Goal: Task Accomplishment & Management: Manage account settings

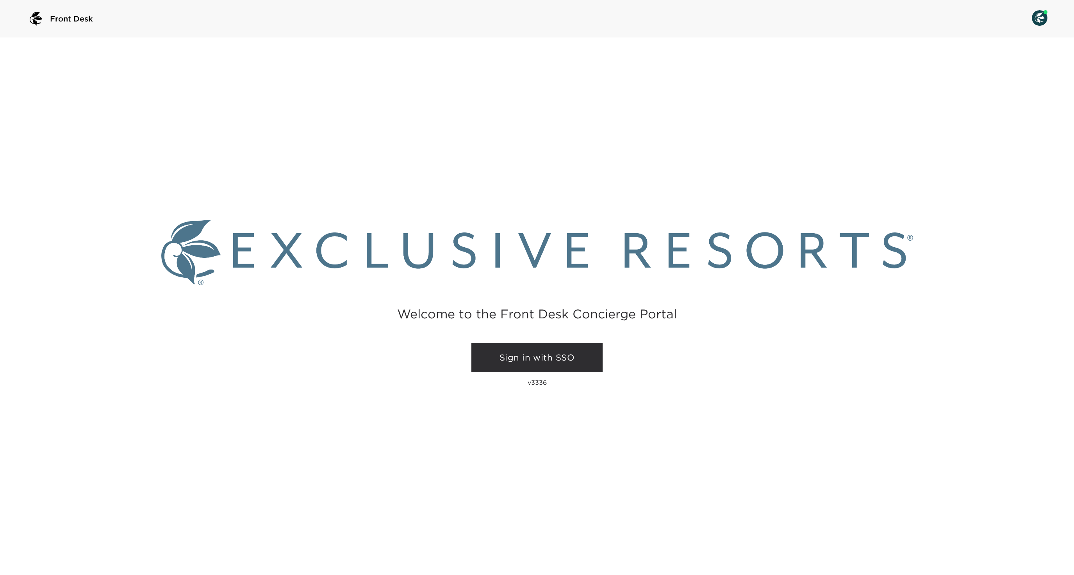
click at [548, 333] on div "Welcome to the Front Desk Concierge Portal Sign in with SSO v3336" at bounding box center [537, 305] width 1074 height 537
click at [542, 347] on link "Sign in with SSO" at bounding box center [536, 358] width 131 height 30
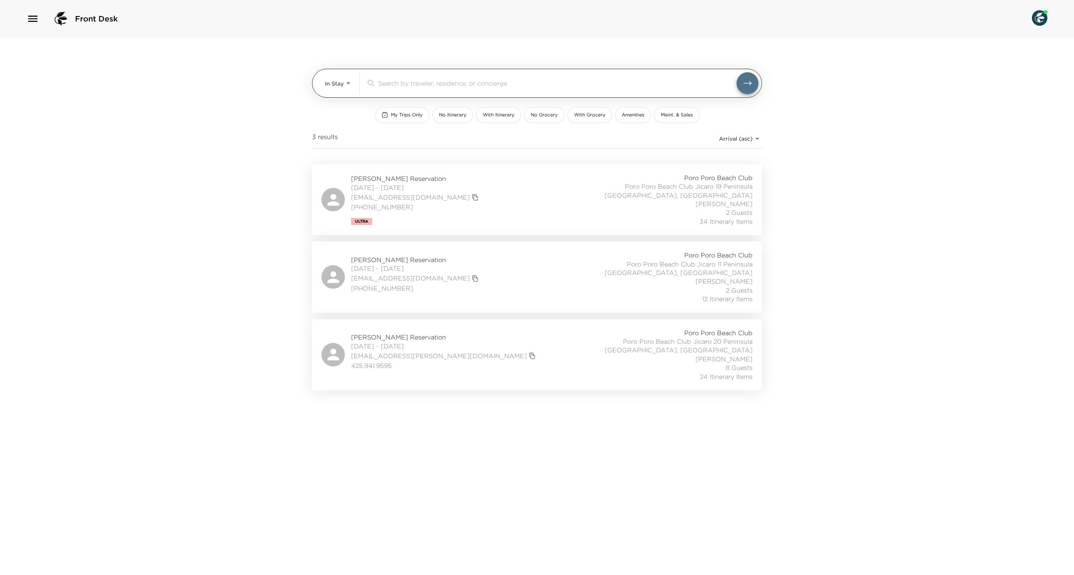
click at [360, 83] on div "In Stay In-Stay ​" at bounding box center [542, 83] width 434 height 22
click at [330, 87] on body "Front Desk In Stay In-Stay ​ My Trips Only No Itinerary With Itinerary No Groce…" at bounding box center [537, 287] width 1074 height 575
click at [337, 116] on span "Upcoming" at bounding box center [338, 116] width 28 height 8
type input "Upcoming"
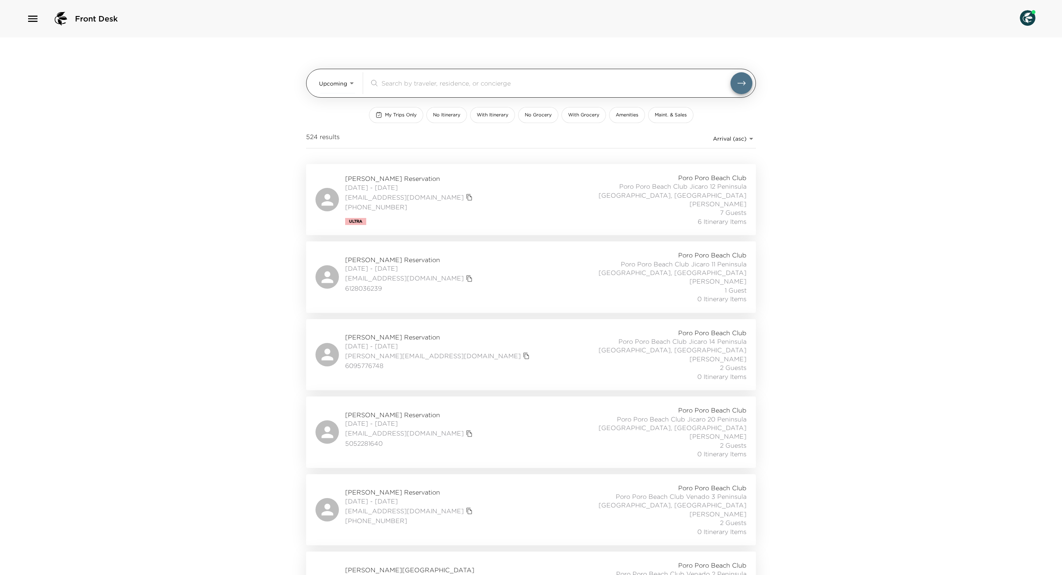
click at [430, 81] on input "search" at bounding box center [556, 82] width 349 height 9
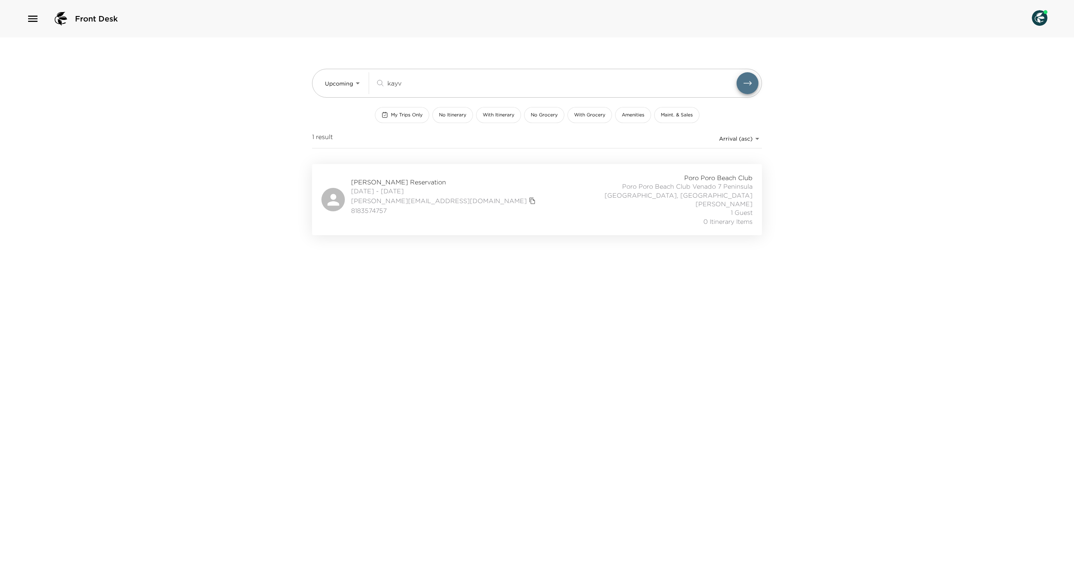
type input "kayv"
click at [504, 225] on div "Alex Kayvanfar Reservation 11/01/2025 - 11/08/2025 kayvanfar@gmail.com 81835747…" at bounding box center [536, 199] width 431 height 52
click at [405, 80] on input "kayv" at bounding box center [561, 82] width 349 height 9
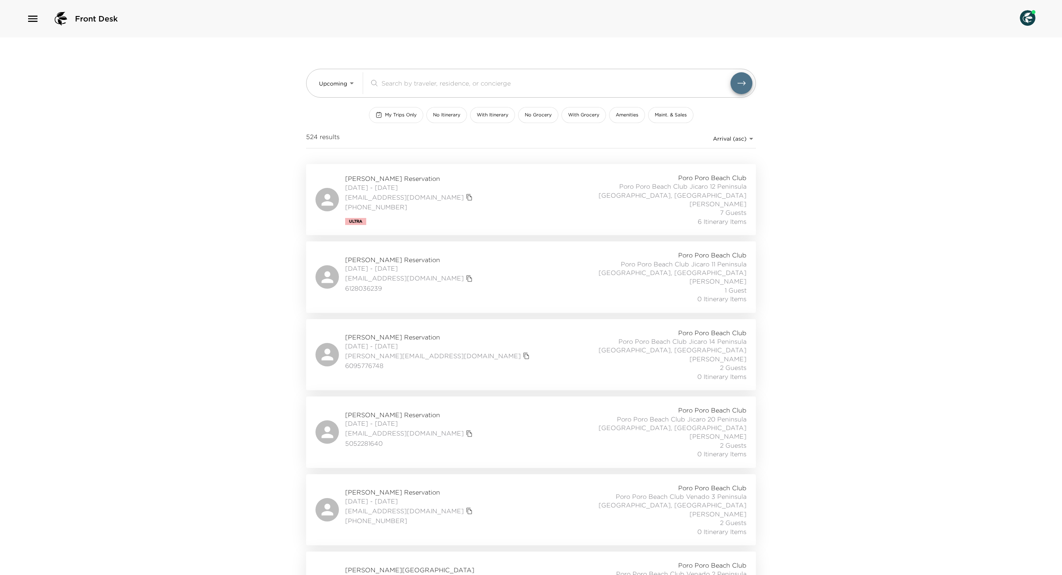
click at [385, 116] on span "My Trips Only" at bounding box center [401, 115] width 32 height 7
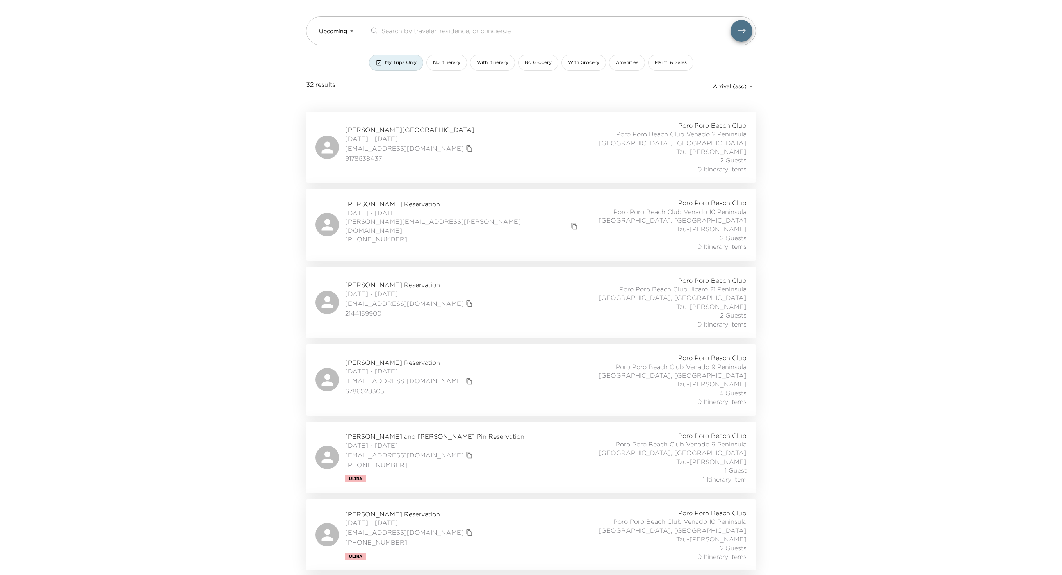
scroll to position [56, 0]
click at [369, 67] on button "My Trips Only" at bounding box center [396, 59] width 54 height 16
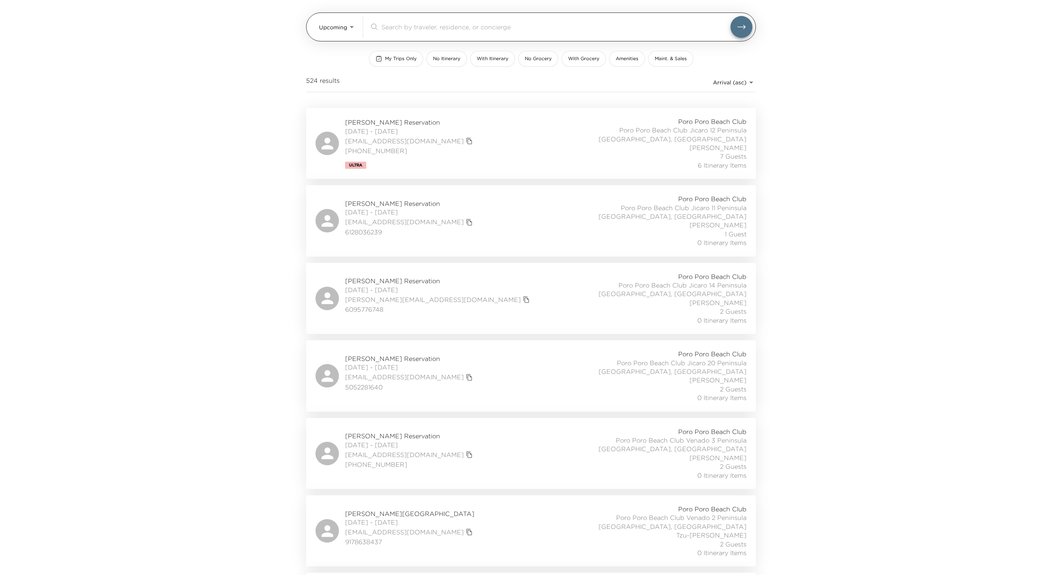
click at [416, 23] on input "search" at bounding box center [556, 26] width 349 height 9
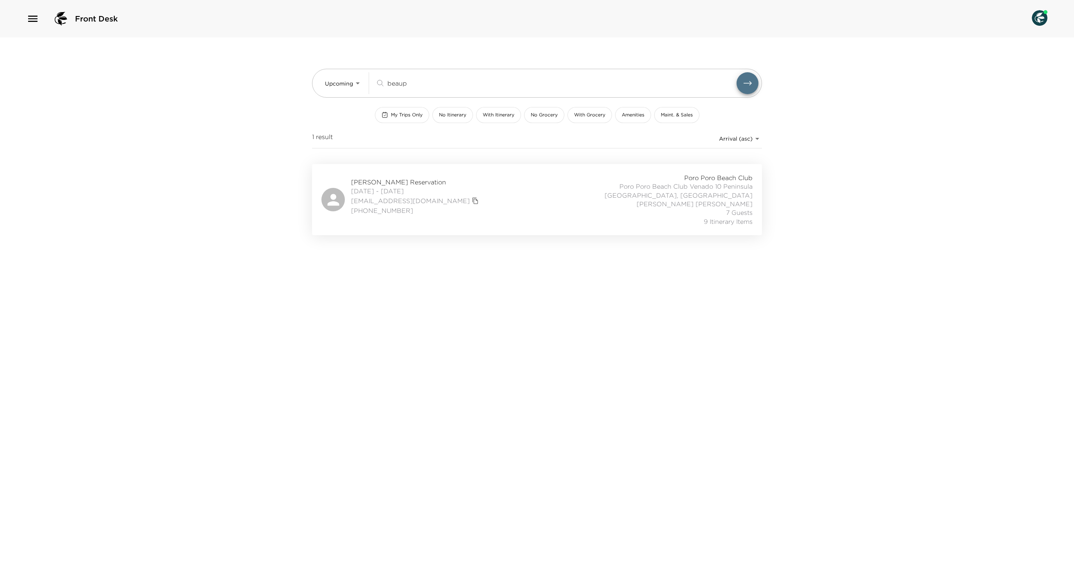
scroll to position [1, 0]
type input "beaup"
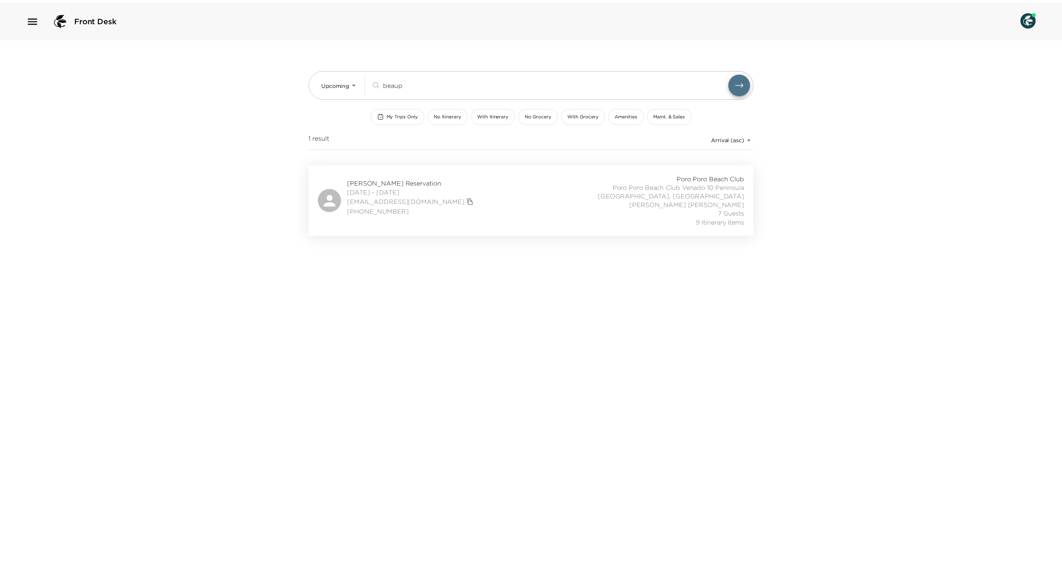
scroll to position [0, 0]
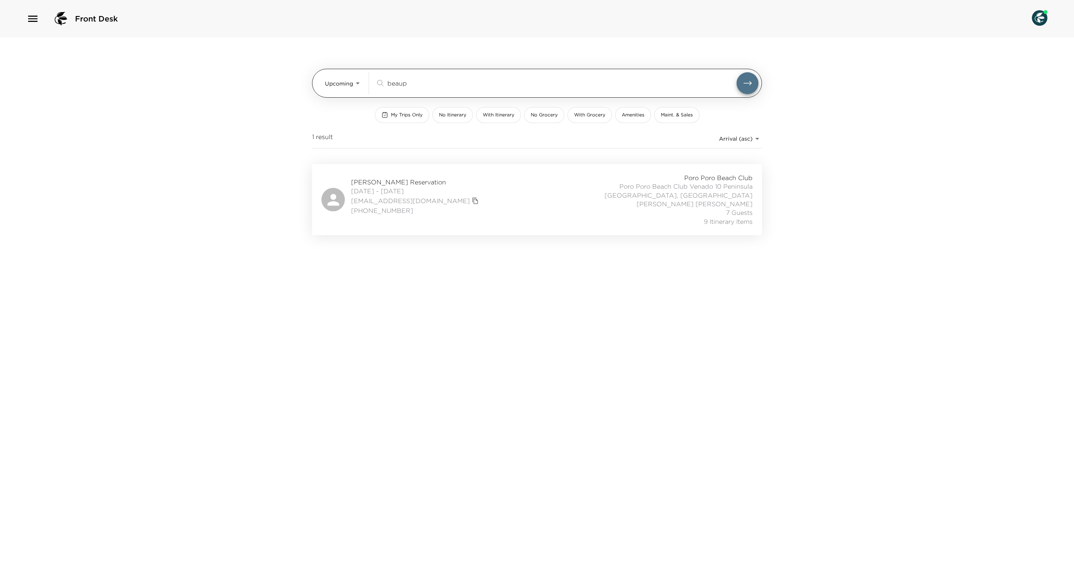
click at [409, 84] on input "beaup" at bounding box center [561, 82] width 349 height 9
click at [409, 85] on input "beaup" at bounding box center [561, 82] width 349 height 9
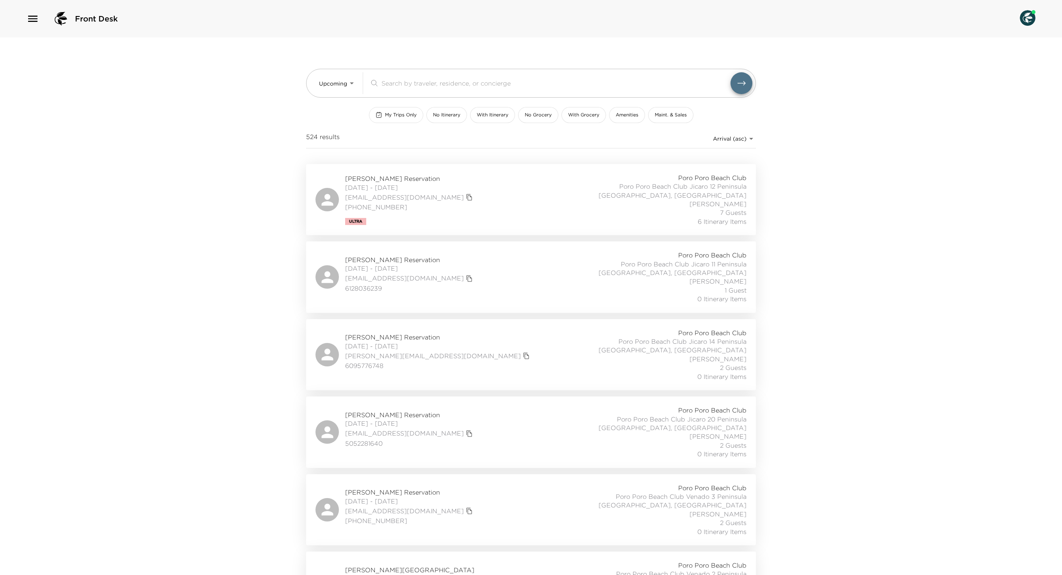
click at [369, 123] on button "My Trips Only" at bounding box center [396, 115] width 54 height 16
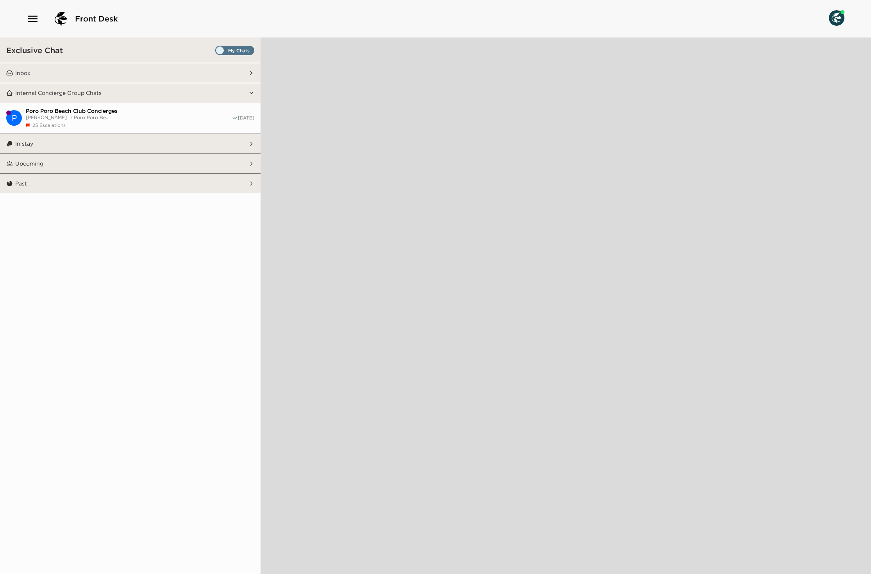
click at [54, 81] on button "Inbox" at bounding box center [130, 73] width 235 height 20
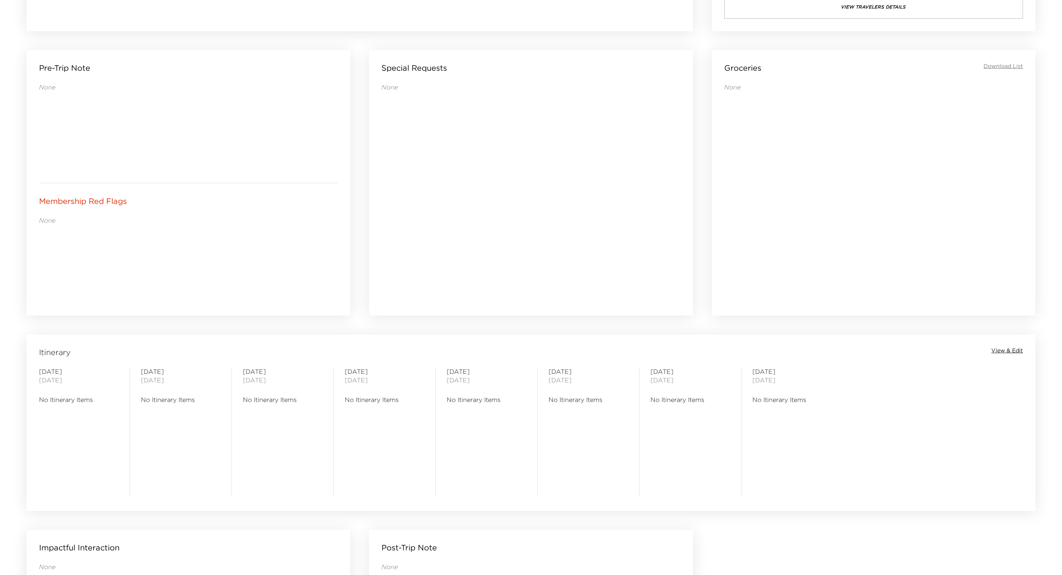
scroll to position [327, 0]
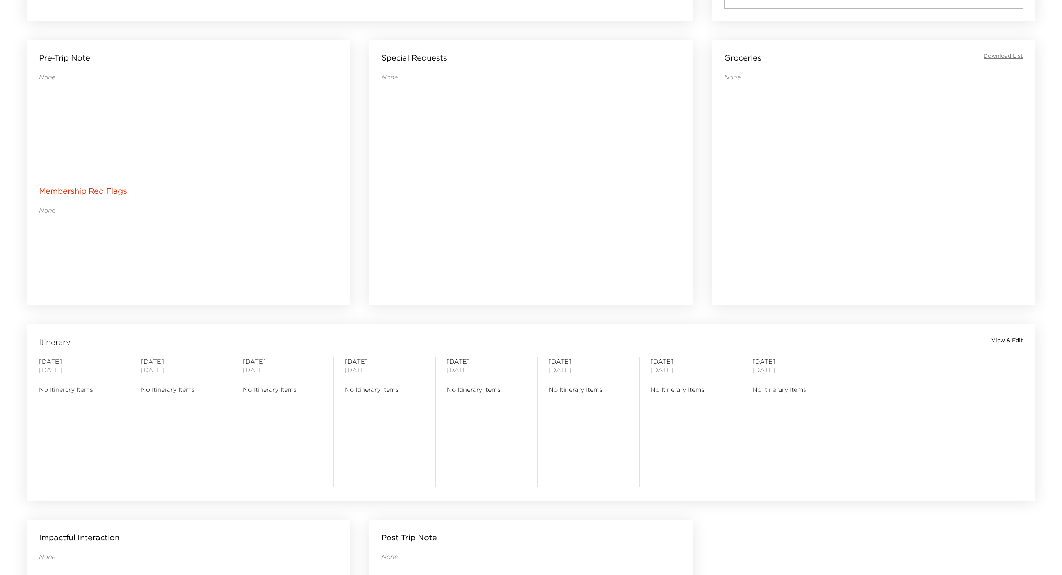
click at [1007, 338] on span "View & Edit" at bounding box center [1008, 341] width 32 height 8
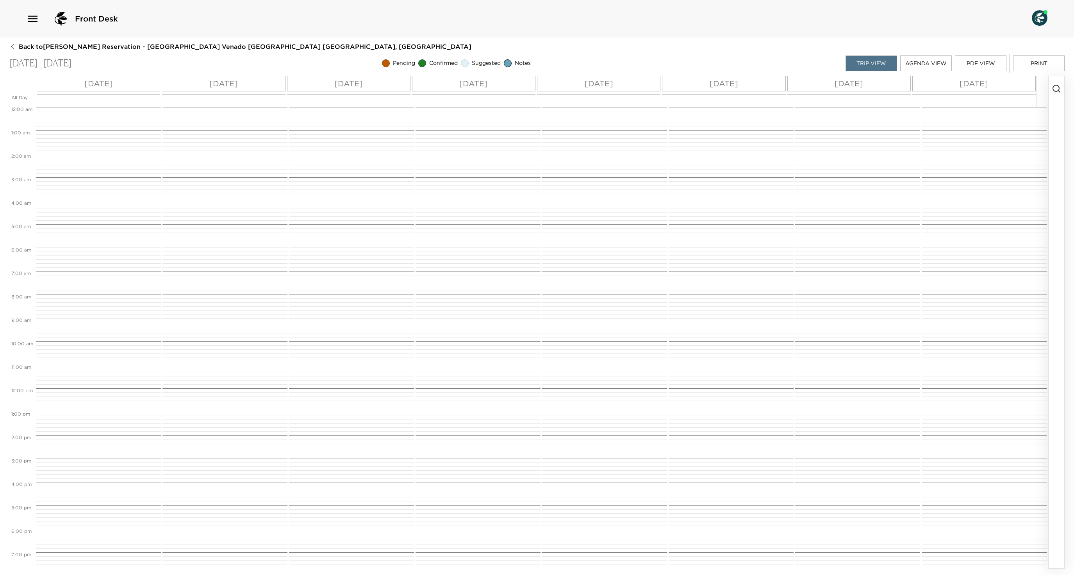
scroll to position [98, 0]
click at [1058, 88] on circle "button" at bounding box center [1056, 88] width 6 height 6
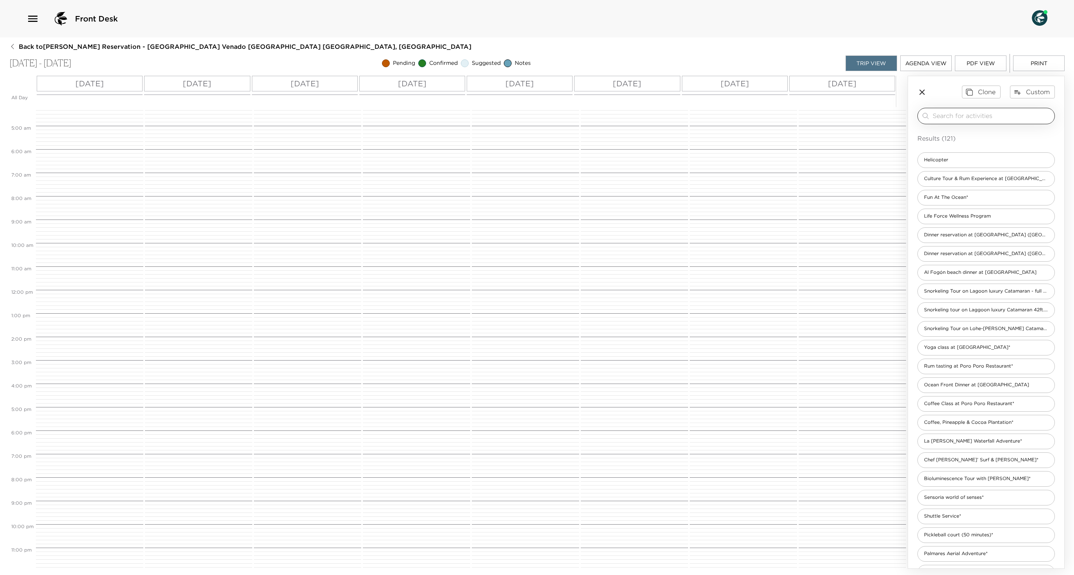
click at [997, 120] on input "search" at bounding box center [992, 115] width 119 height 9
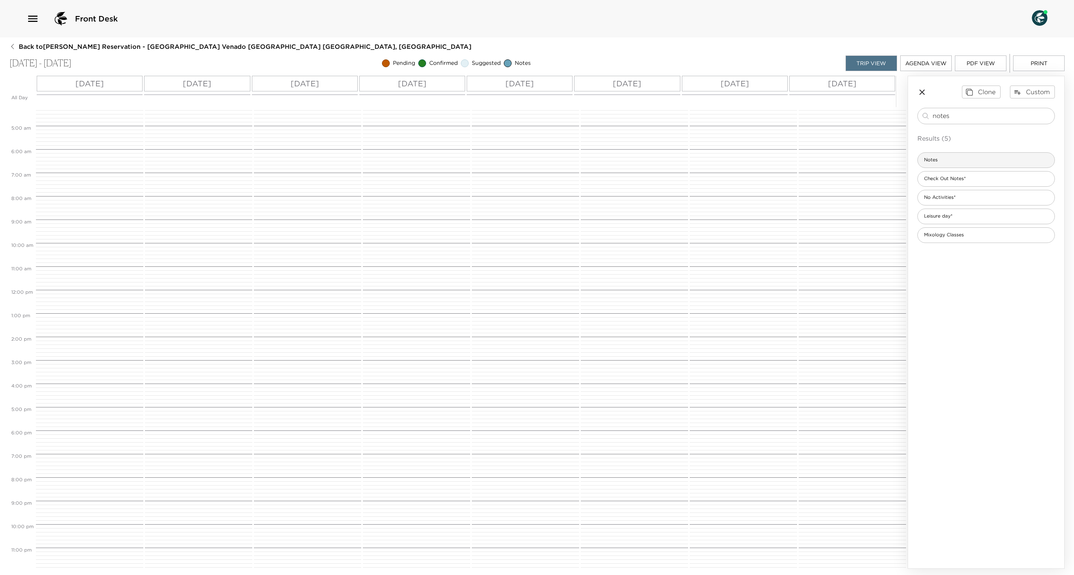
type input "notes"
click at [969, 159] on div "Notes" at bounding box center [985, 160] width 137 height 16
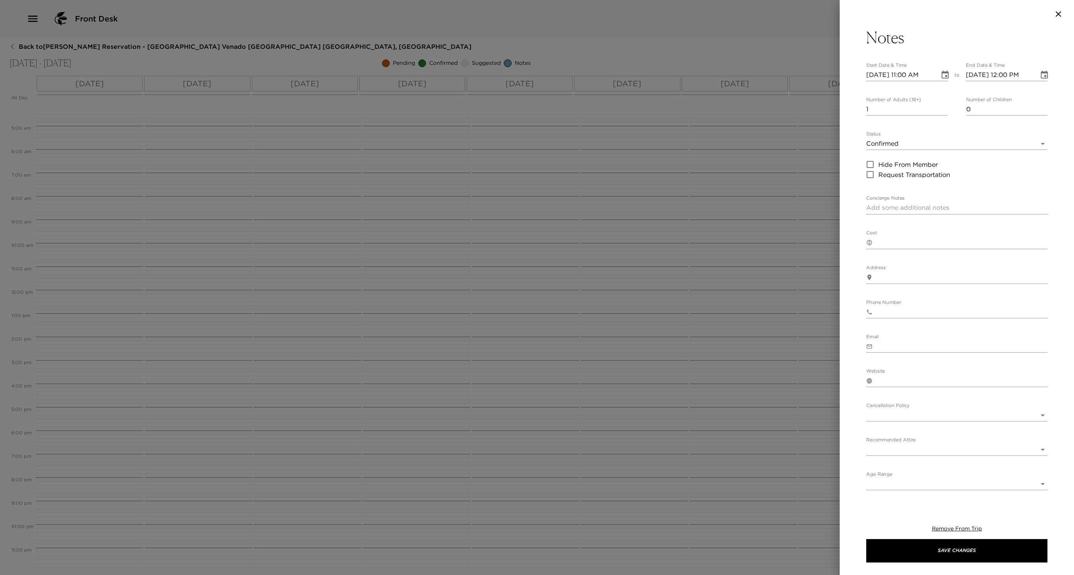
click at [876, 169] on input "Hide From Member" at bounding box center [870, 164] width 16 height 10
checkbox input "true"
click at [940, 74] on icon "Choose date, selected date is Nov 1, 2025" at bounding box center [944, 74] width 9 height 9
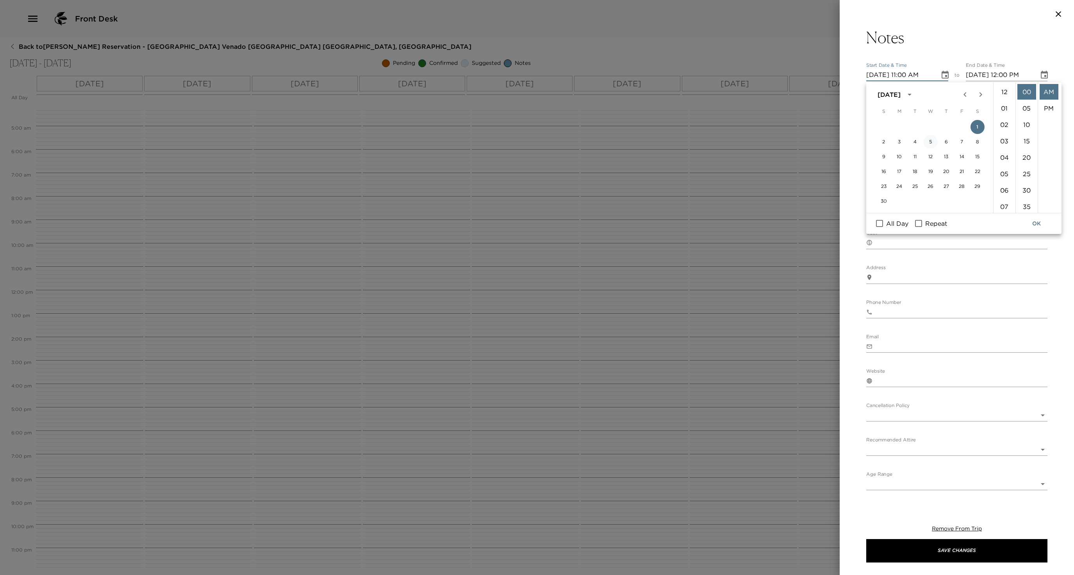
scroll to position [189, 0]
click at [888, 225] on input "All Day" at bounding box center [879, 223] width 16 height 10
checkbox input "true"
type input "11/01/2025"
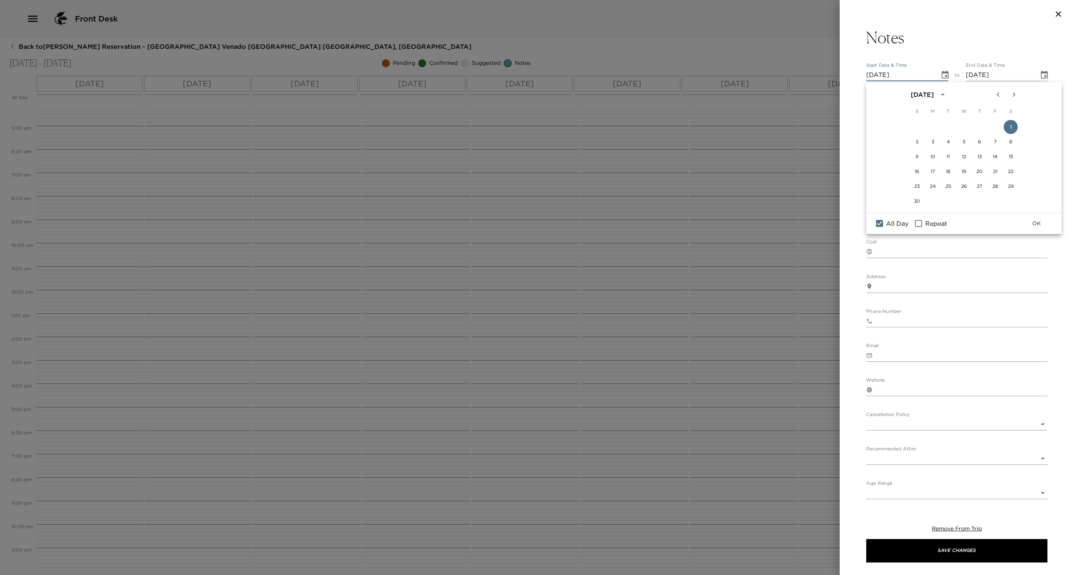
click at [1035, 227] on button "OK" at bounding box center [1036, 223] width 25 height 14
click at [896, 221] on textarea "Concierge Notes" at bounding box center [956, 216] width 181 height 9
paste textarea "4 adults and 3 young kids with us."
paste textarea "The kids are 2, 3 and 5."
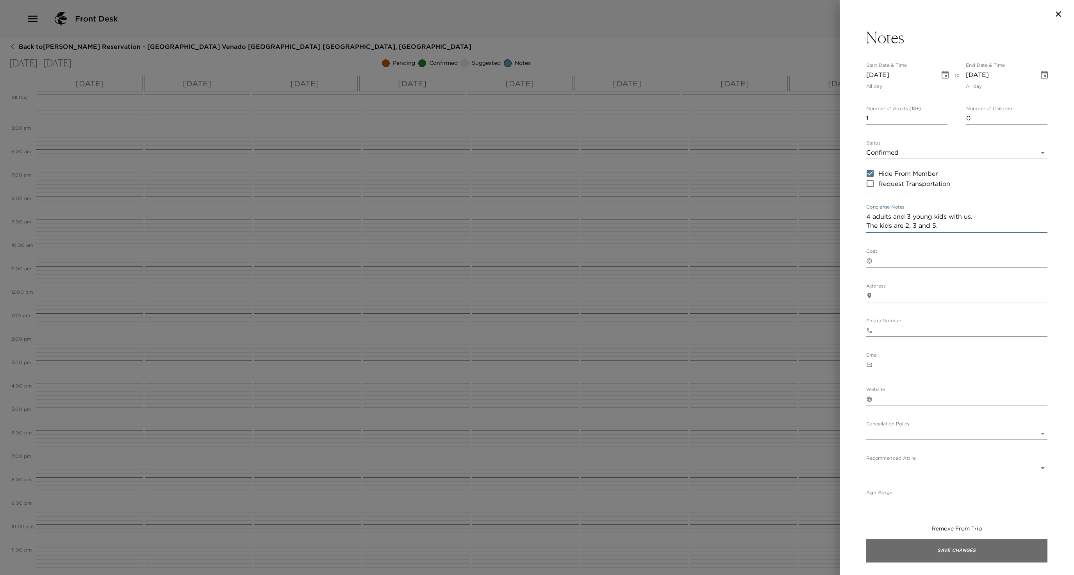
type textarea "4 adults and 3 young kids with us. The kids are 2, 3 and 5."
click at [929, 552] on button "Save Changes" at bounding box center [956, 550] width 181 height 23
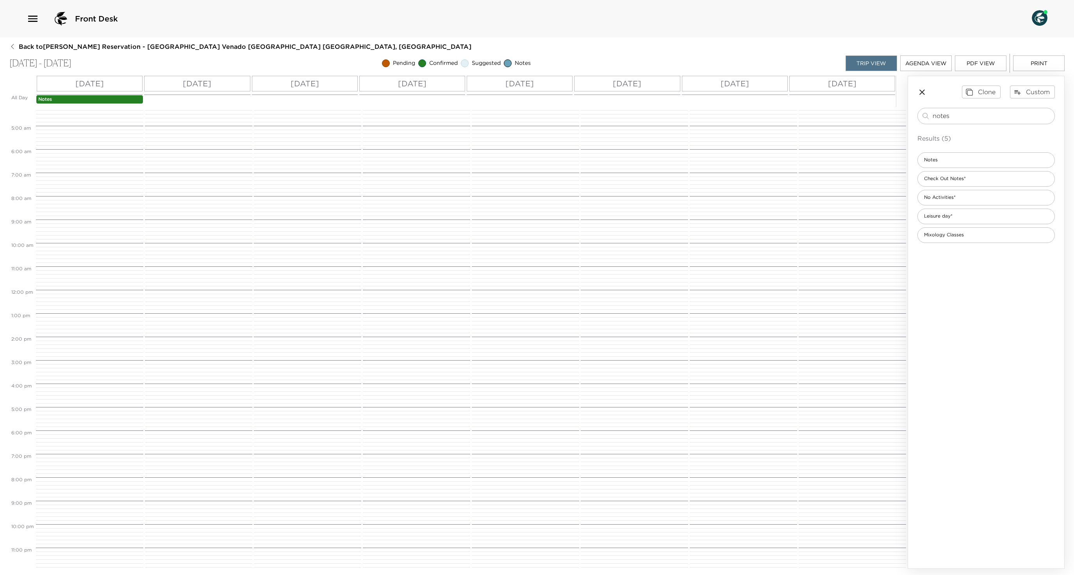
click at [130, 98] on p "Notes" at bounding box center [89, 99] width 103 height 7
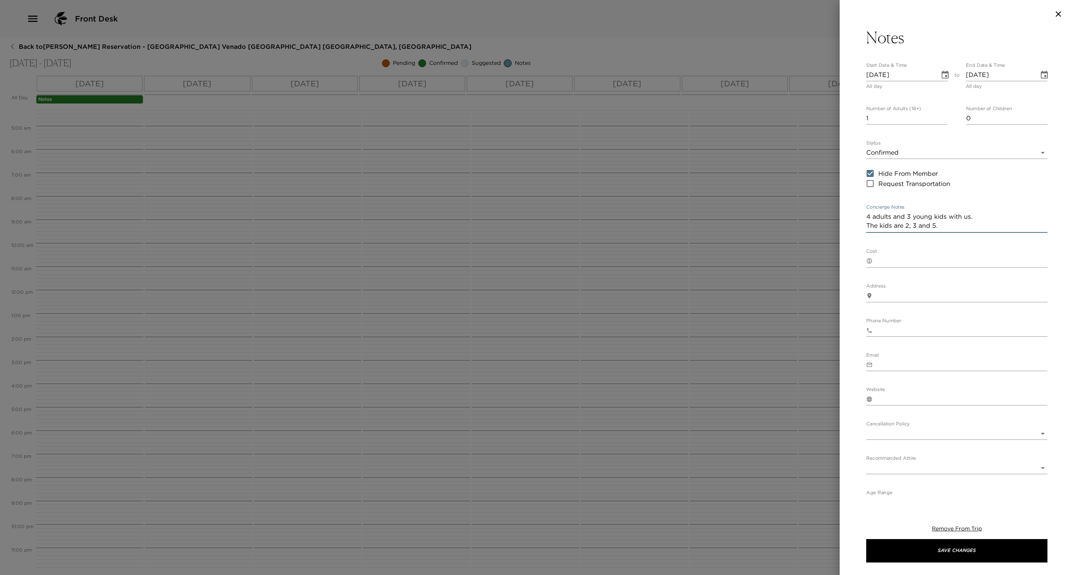
drag, startPoint x: 955, startPoint y: 255, endPoint x: 817, endPoint y: 221, distance: 142.3
click at [817, 224] on div "Notes Start Date & Time 11/01/2025 All day to End Date & Time 11/01/2025 All da…" at bounding box center [537, 287] width 1074 height 575
drag, startPoint x: 878, startPoint y: 159, endPoint x: 880, endPoint y: 165, distance: 5.9
click at [878, 159] on body "Front Desk Back to Alex Kayvanfar Reservation - Poro Poro Beach Club Venado 7 P…" at bounding box center [537, 287] width 1074 height 575
click at [887, 219] on li "Notes" at bounding box center [950, 218] width 169 height 14
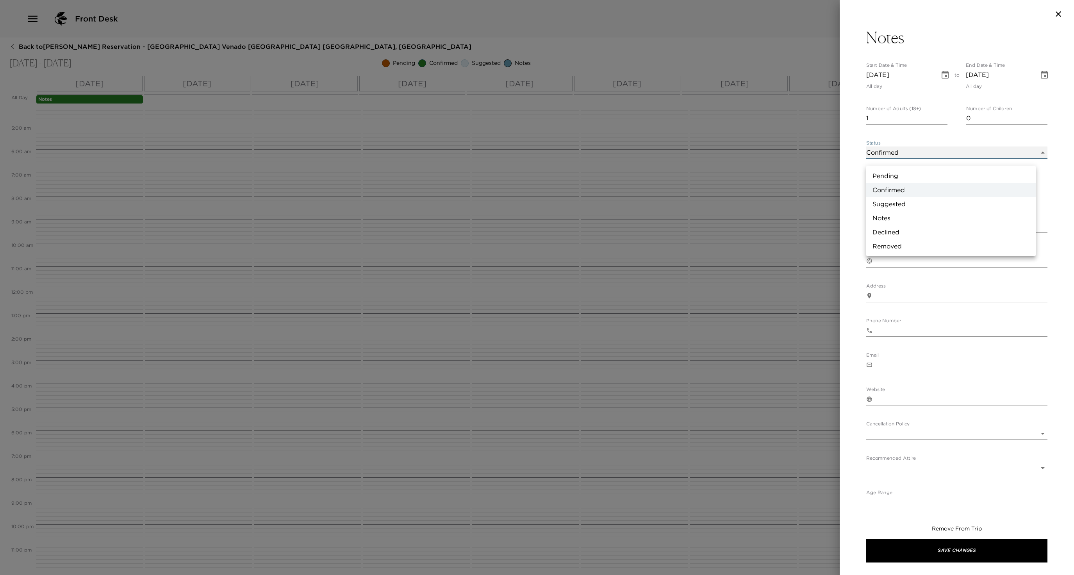
type input "Concierge Note"
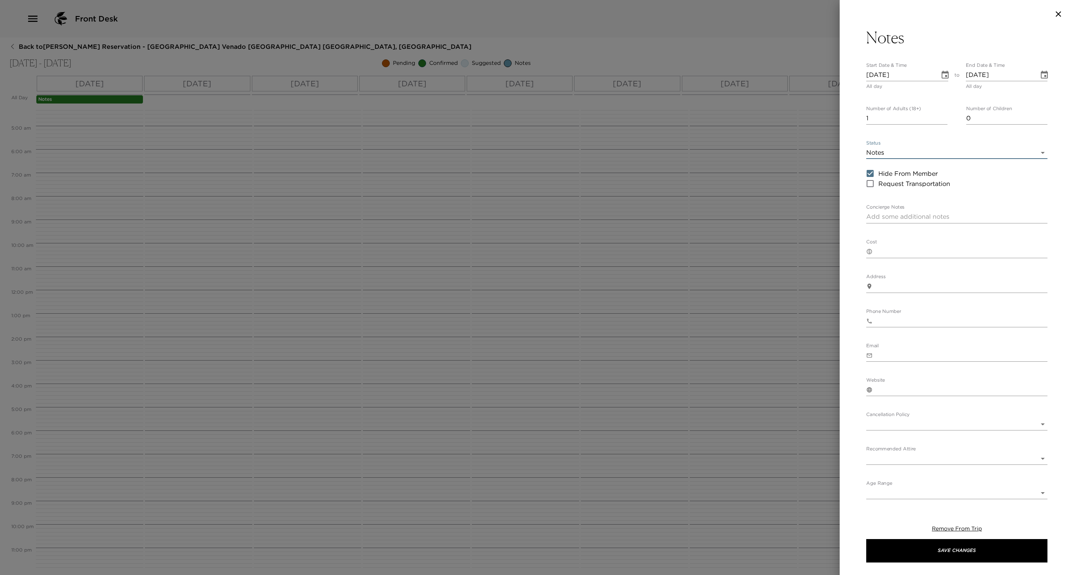
click at [920, 221] on textarea "Concierge Notes" at bounding box center [956, 216] width 181 height 9
paste textarea "4 adults and 3 young kids with us. The kids are 2, 3 and 5."
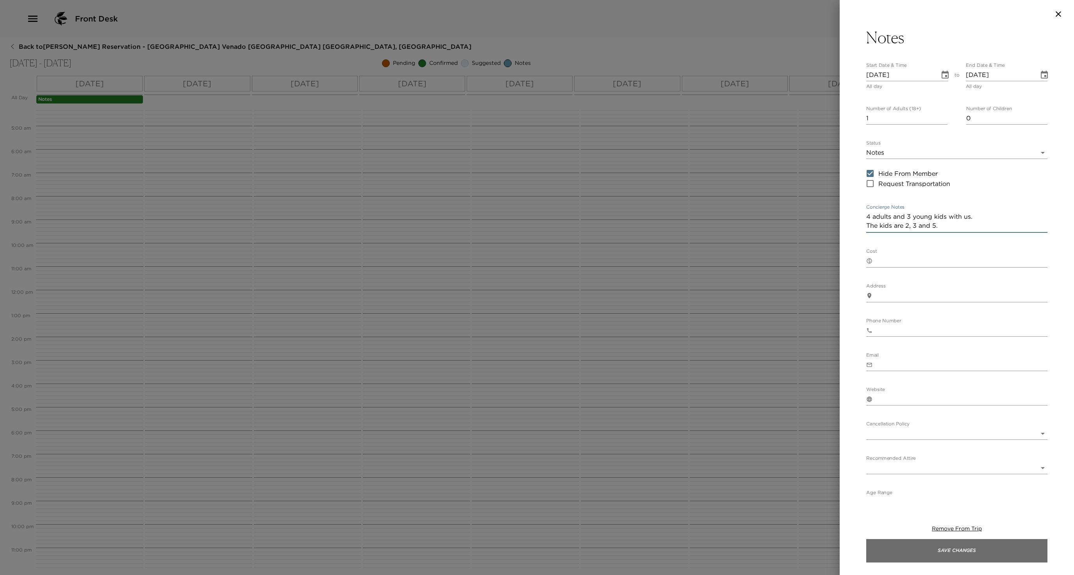
type textarea "4 adults and 3 young kids with us. The kids are 2, 3 and 5."
click at [950, 549] on button "Save Changes" at bounding box center [956, 550] width 181 height 23
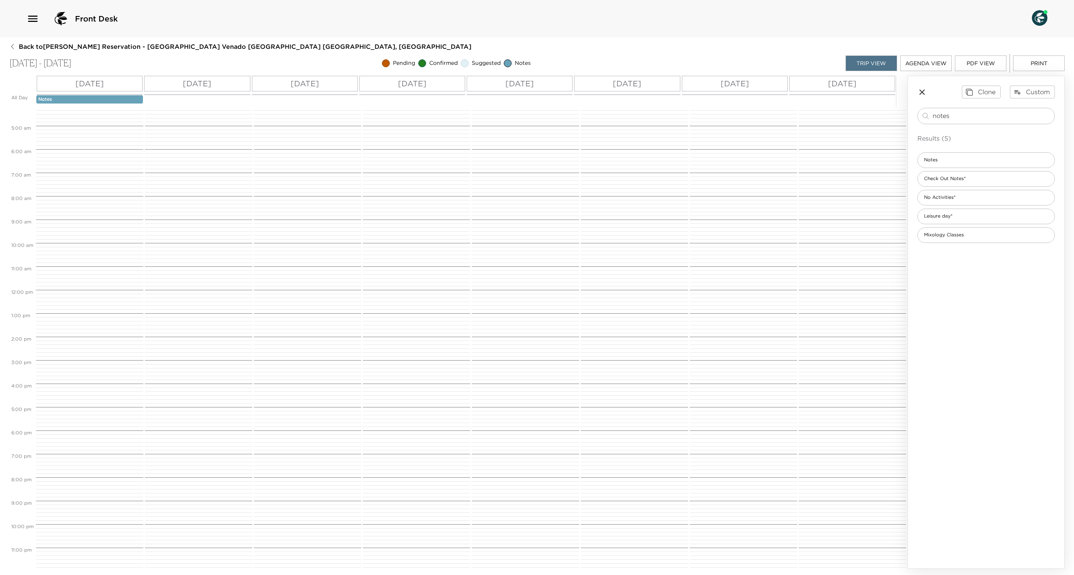
click at [222, 84] on div "Sun 11/02" at bounding box center [197, 84] width 106 height 16
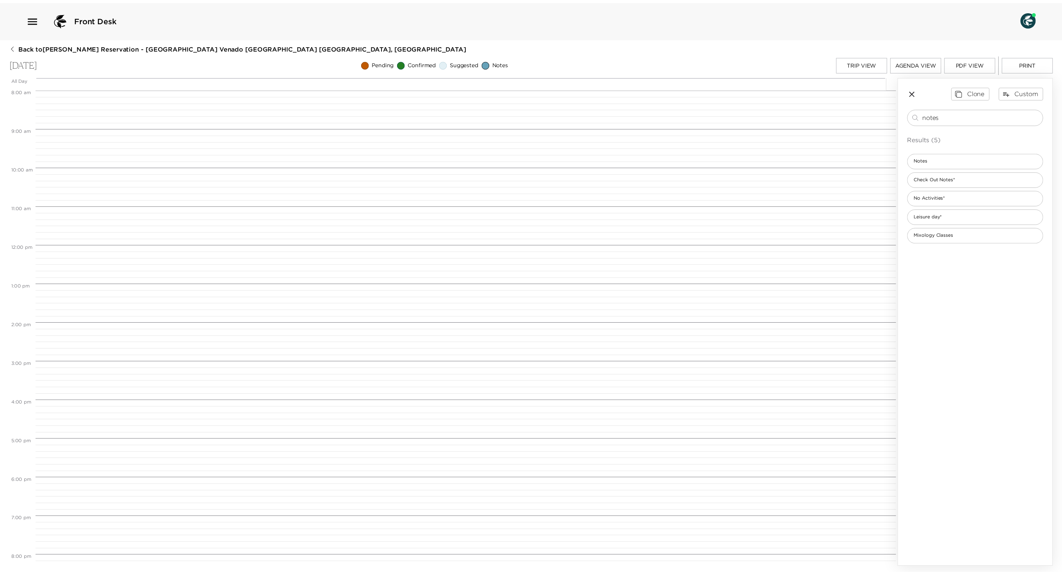
scroll to position [312, 0]
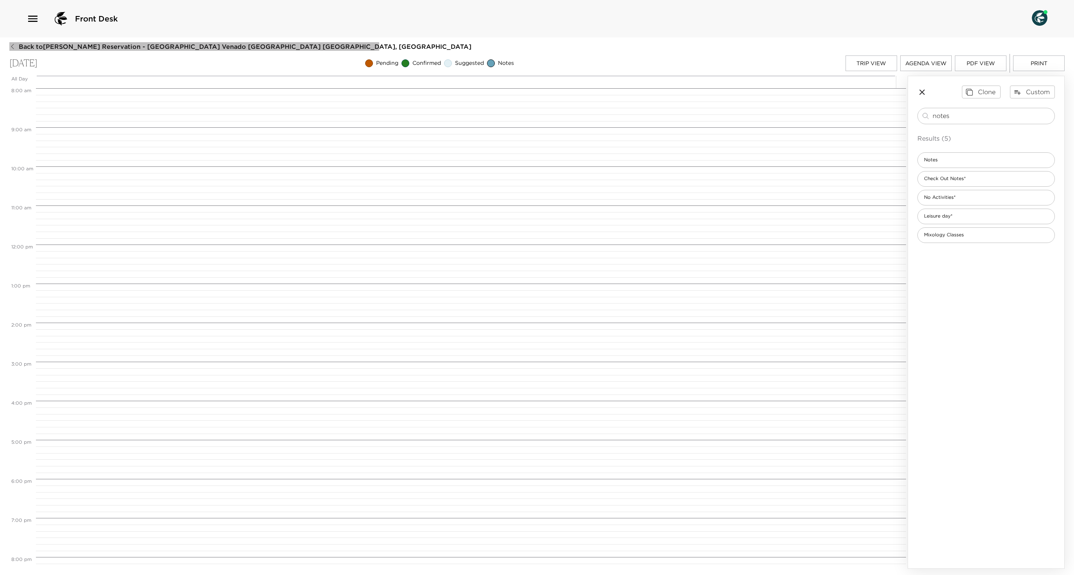
click at [13, 46] on icon "button" at bounding box center [12, 46] width 6 height 6
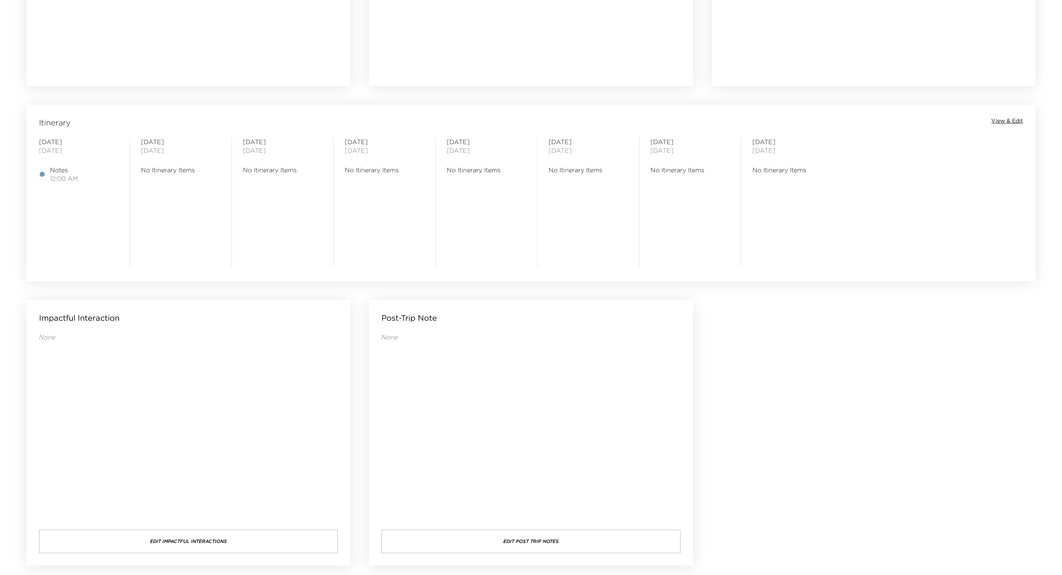
scroll to position [548, 0]
click at [1006, 130] on div "Itinerary View & Edit Saturday November 01, 2025 Notes 12:00 AM Sunday November…" at bounding box center [531, 188] width 1009 height 166
click at [1003, 121] on span "View & Edit" at bounding box center [1008, 121] width 32 height 8
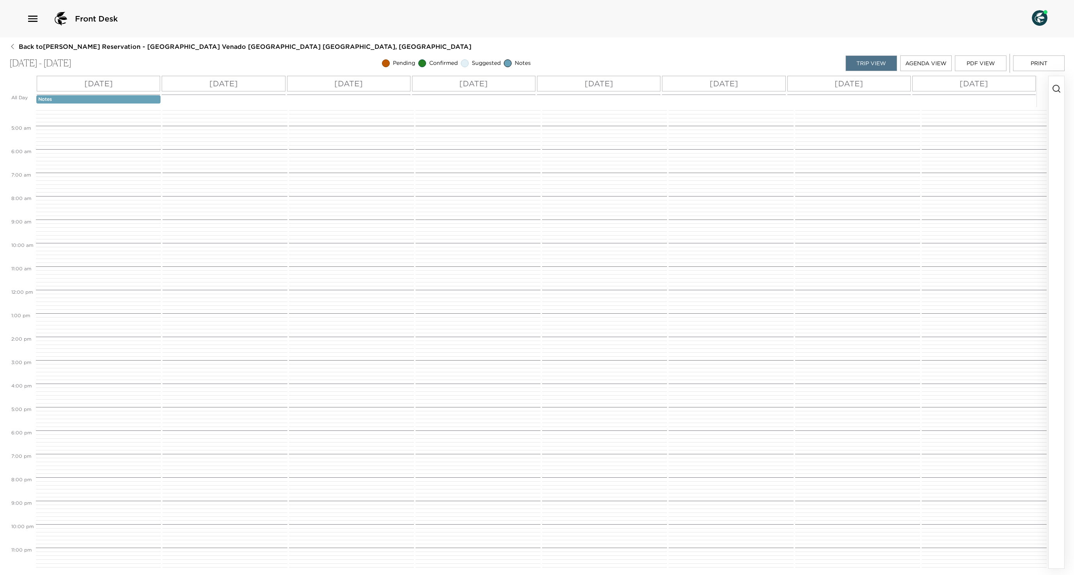
scroll to position [79, 0]
